Goal: Navigation & Orientation: Understand site structure

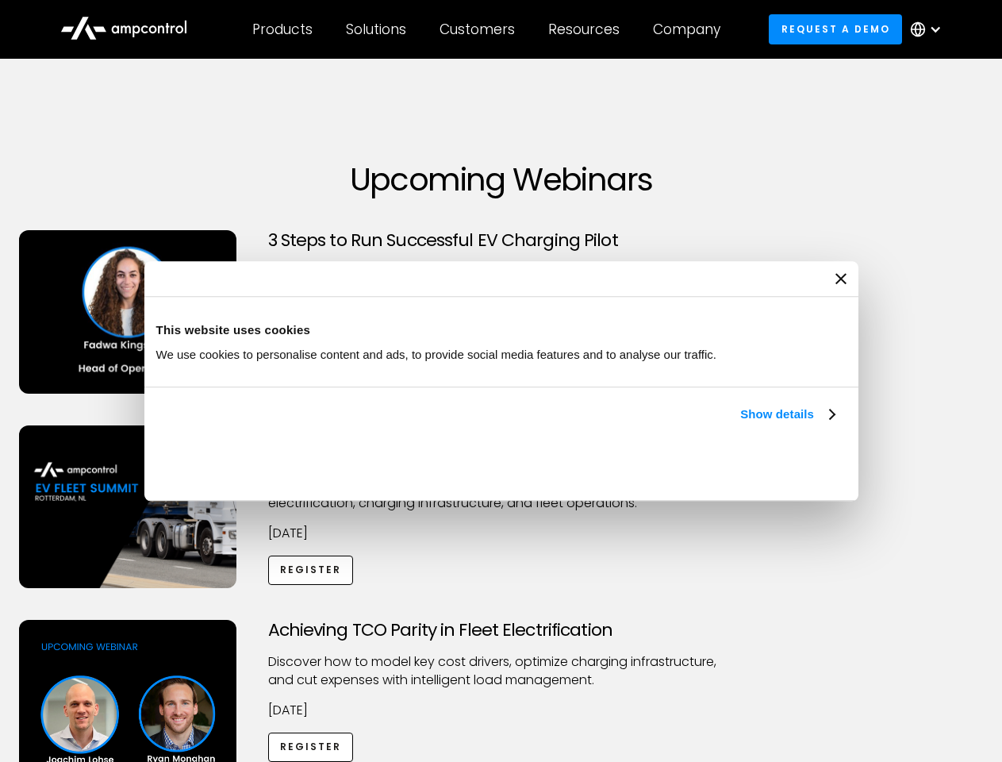
click at [740, 424] on link "Show details" at bounding box center [787, 414] width 94 height 19
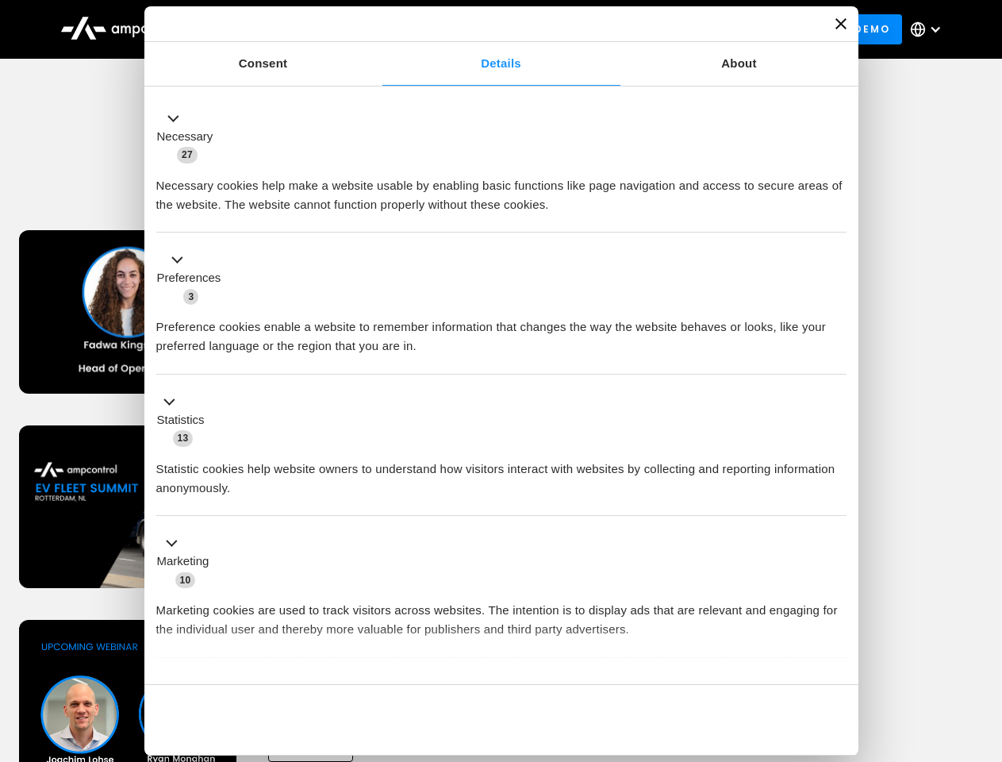
click at [837, 214] on div "Necessary cookies help make a website usable by enabling basic functions like p…" at bounding box center [501, 189] width 690 height 50
click at [985, 640] on div "Achieving TCO Parity in Fleet Electrification Discover how to model key cost dr…" at bounding box center [501, 744] width 997 height 249
click at [488, 29] on div "Customers" at bounding box center [477, 29] width 75 height 17
click at [282, 29] on div "Products" at bounding box center [282, 29] width 60 height 17
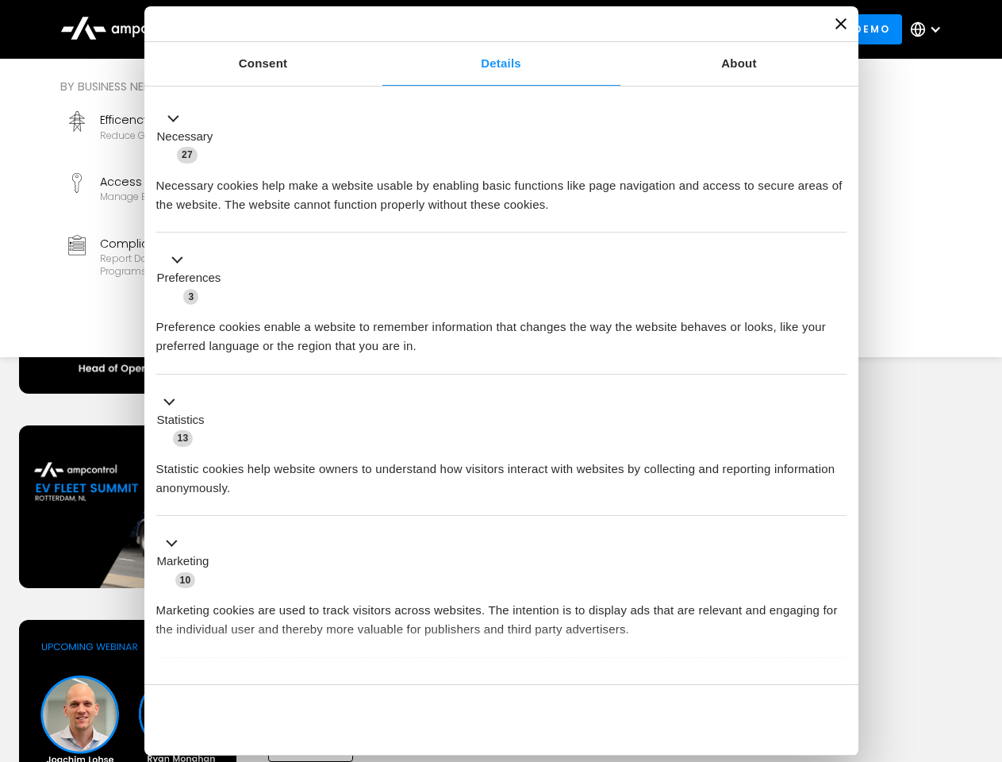
click at [377, 29] on div "Solutions" at bounding box center [376, 29] width 60 height 17
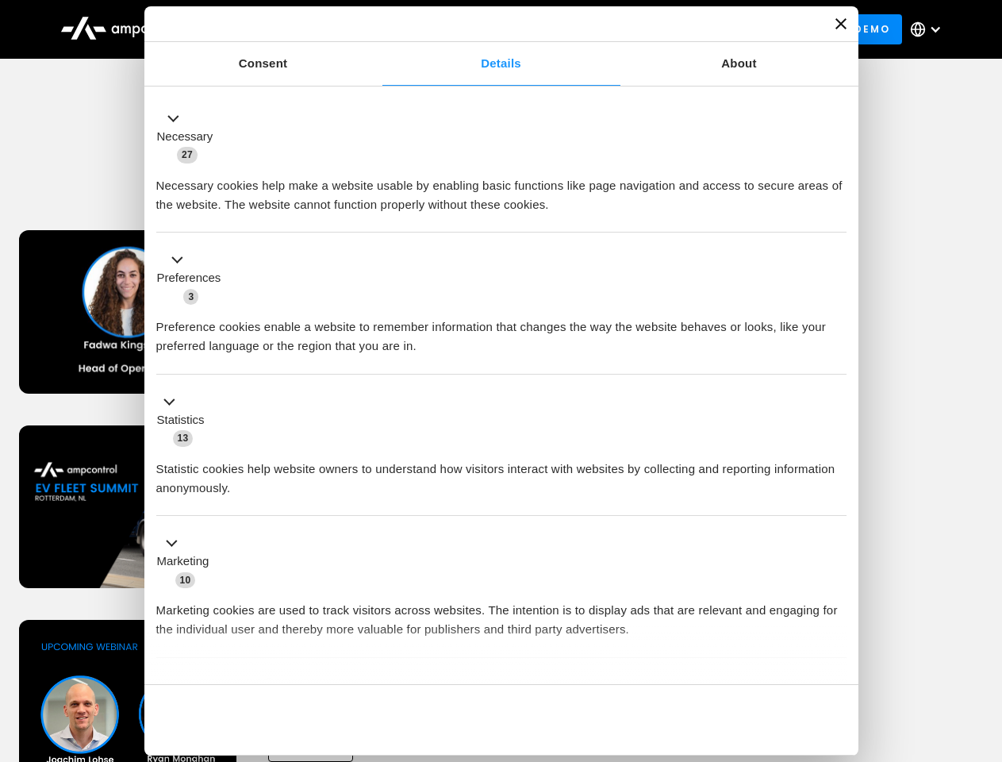
click at [480, 29] on div "Customers" at bounding box center [477, 29] width 75 height 17
click at [587, 29] on div "Resources" at bounding box center [583, 29] width 71 height 17
click at [692, 29] on div "Company" at bounding box center [686, 29] width 67 height 17
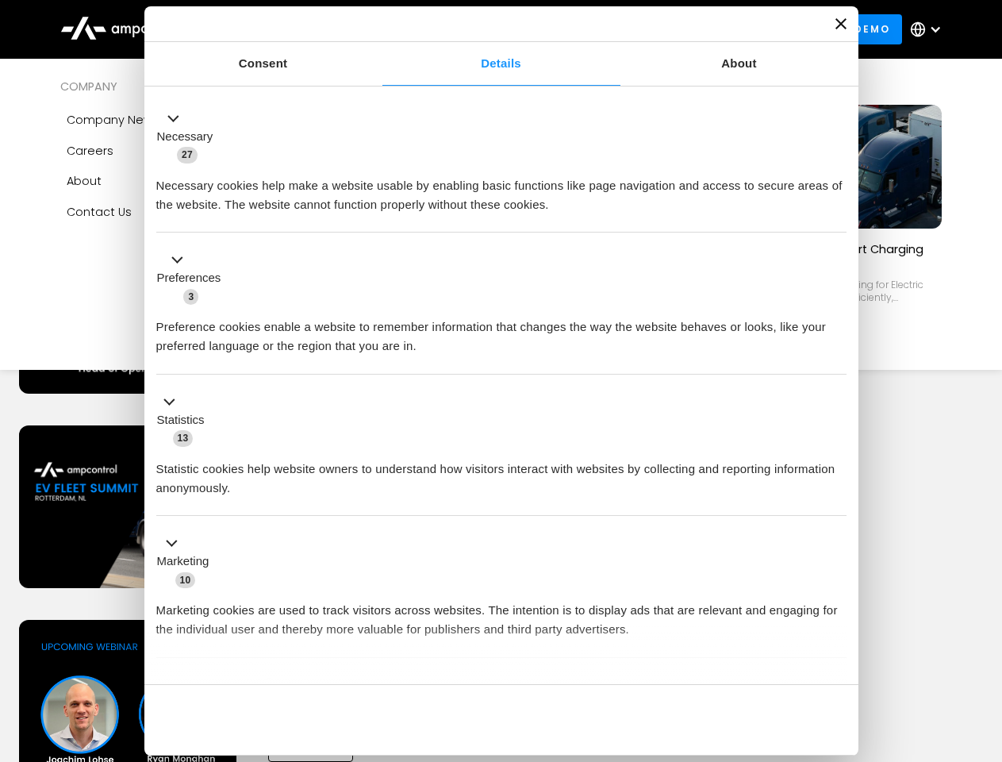
click at [930, 29] on div at bounding box center [935, 29] width 13 height 13
